Goal: Information Seeking & Learning: Check status

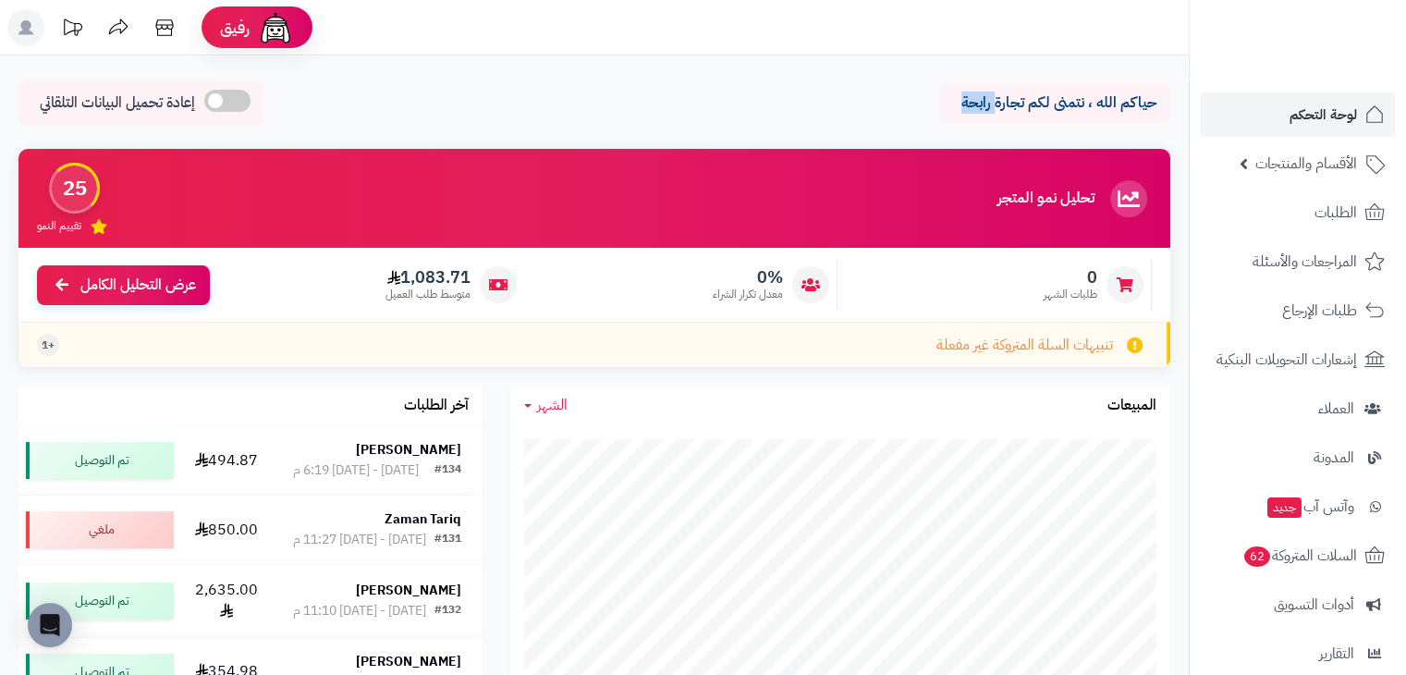
drag, startPoint x: 963, startPoint y: 102, endPoint x: 996, endPoint y: 108, distance: 33.0
click at [996, 108] on p "حياكم الله ، نتمنى لكم تجارة رابحة" at bounding box center [1054, 102] width 203 height 21
click at [128, 385] on div "آخر الطلبات" at bounding box center [250, 405] width 464 height 40
click at [687, 113] on div "حياكم الله ، نتمنى لكم تجارة رابحة إعادة تحميل البيانات التلقائي" at bounding box center [594, 107] width 1152 height 55
click at [617, 80] on div "حياكم الله ، نتمنى لكم تجارة رابحة إعادة تحميل البيانات التلقائي" at bounding box center [594, 107] width 1152 height 55
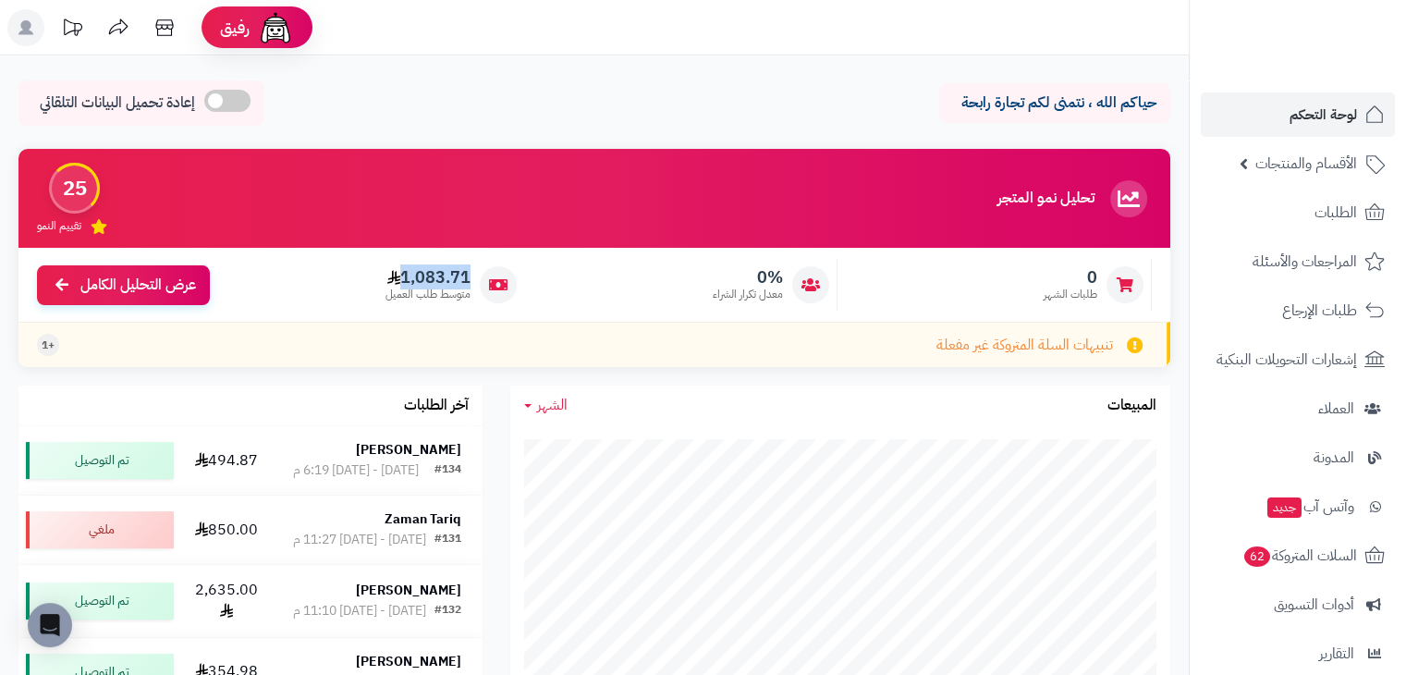
drag, startPoint x: 401, startPoint y: 282, endPoint x: 496, endPoint y: 274, distance: 95.6
click at [496, 274] on div "1,083.71 متوسط طلب العميل" at bounding box center [371, 285] width 305 height 52
